Goal: Information Seeking & Learning: Learn about a topic

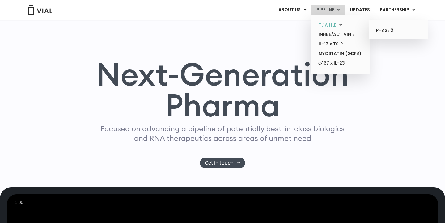
scroll to position [24, 0]
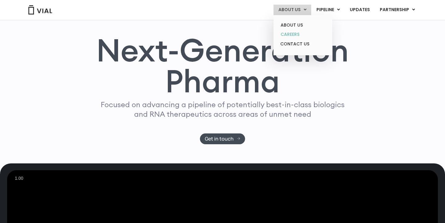
click at [291, 32] on link "CAREERS" at bounding box center [302, 35] width 54 height 10
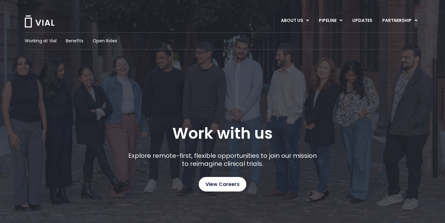
click at [210, 186] on span "View Careers" at bounding box center [222, 184] width 34 height 8
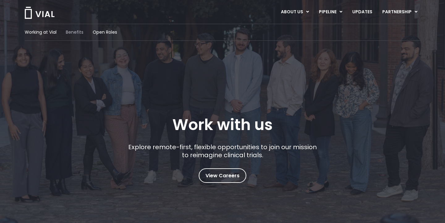
click at [76, 34] on span "Benefits" at bounding box center [75, 32] width 18 height 6
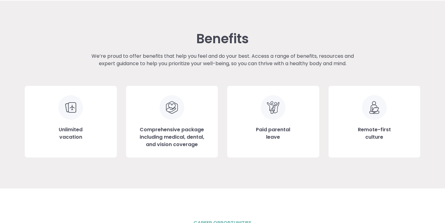
scroll to position [667, 0]
click at [70, 123] on div "Unlimited vacation" at bounding box center [71, 121] width 92 height 72
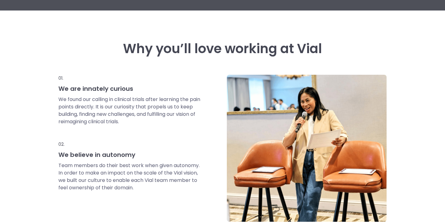
scroll to position [0, 0]
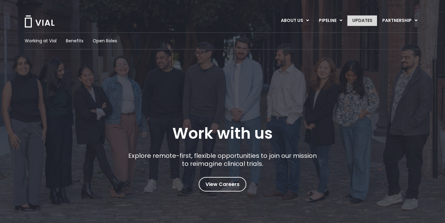
click at [367, 20] on link "UPDATES" at bounding box center [362, 20] width 30 height 10
click at [41, 46] on div "Working at Vial Benefits Open Roles" at bounding box center [222, 40] width 395 height 17
click at [41, 41] on span "Working at Vial" at bounding box center [41, 41] width 32 height 6
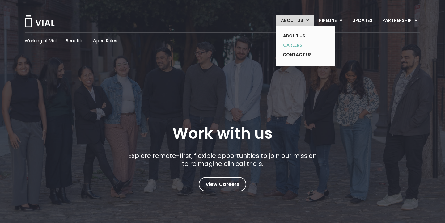
click at [295, 45] on link "CAREERS" at bounding box center [300, 45] width 45 height 10
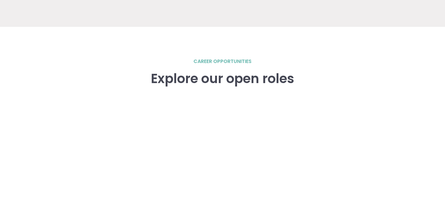
scroll to position [885, 0]
